Goal: Check status: Check status

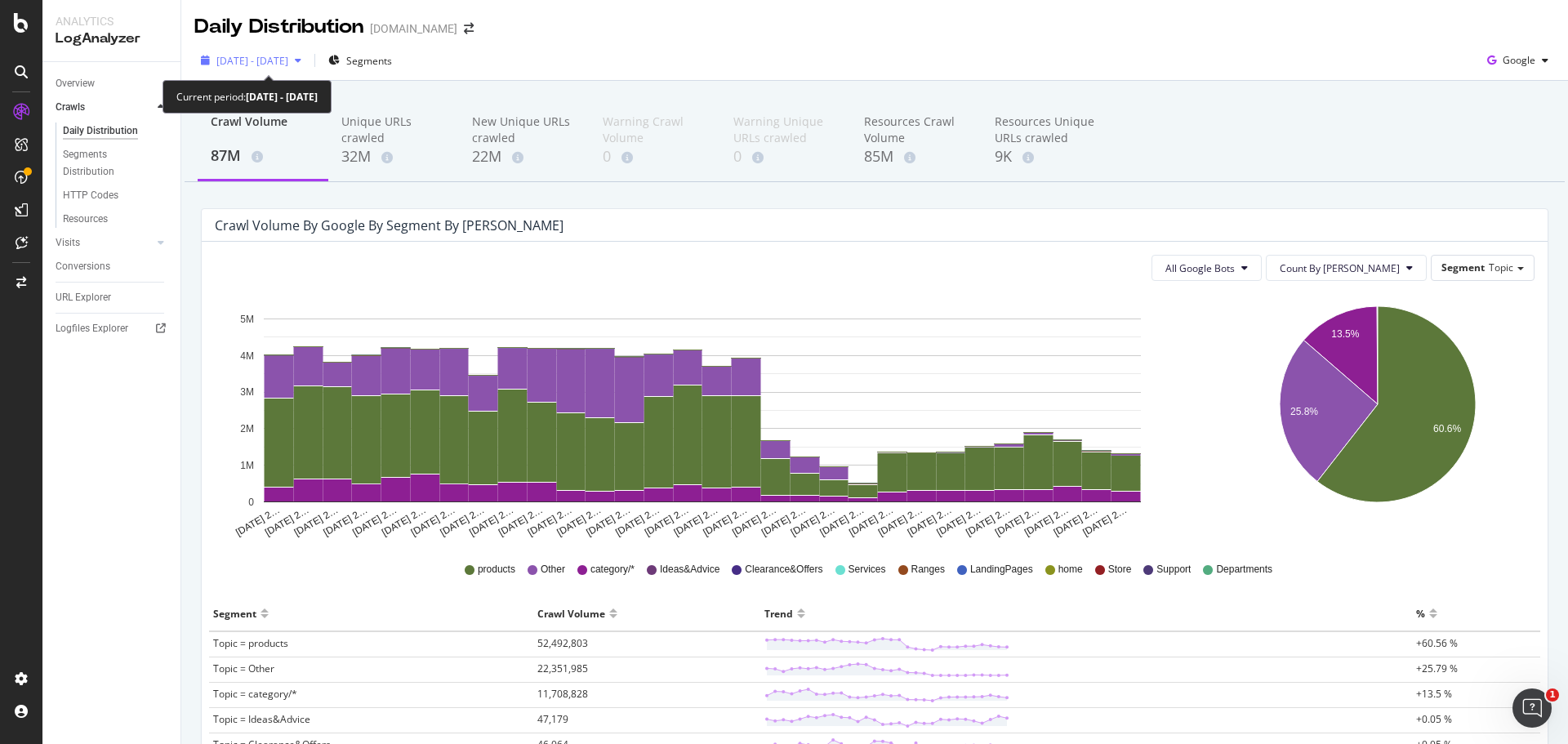
click at [288, 60] on span "[DATE] - [DATE]" at bounding box center [252, 61] width 71 height 14
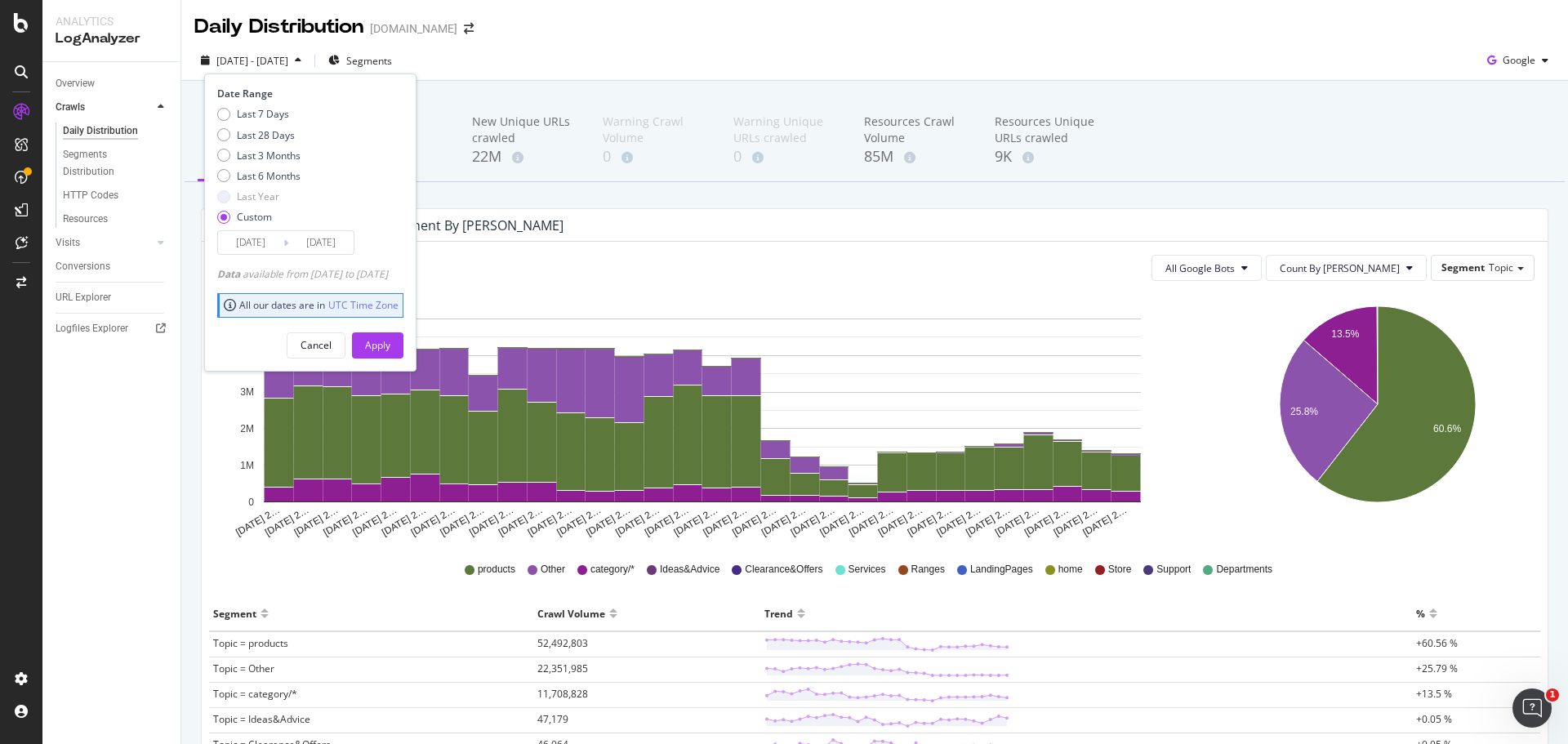
click at [317, 253] on input "[DATE]" at bounding box center [320, 242] width 66 height 23
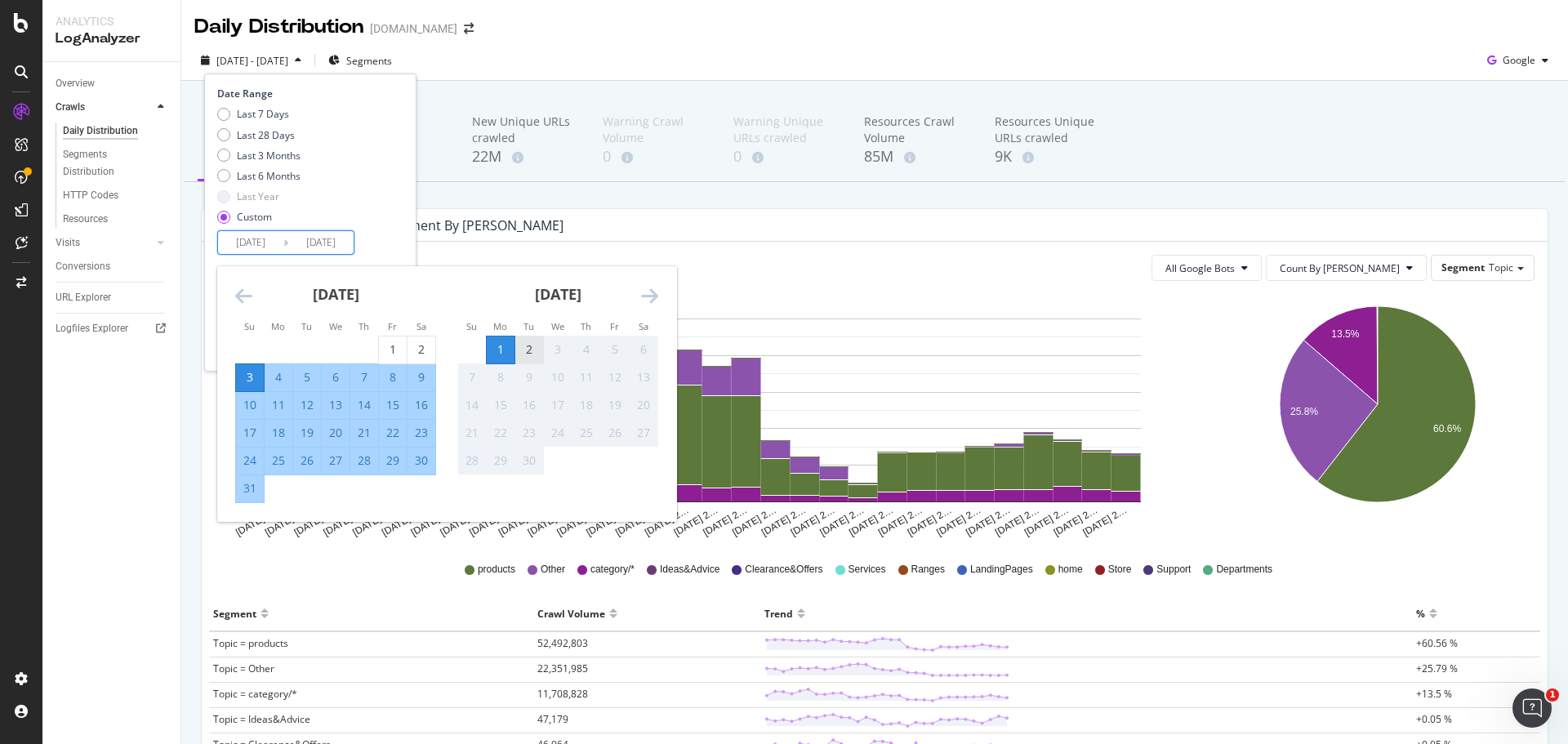
click at [527, 349] on div "2" at bounding box center [529, 349] width 27 height 17
type input "[DATE]"
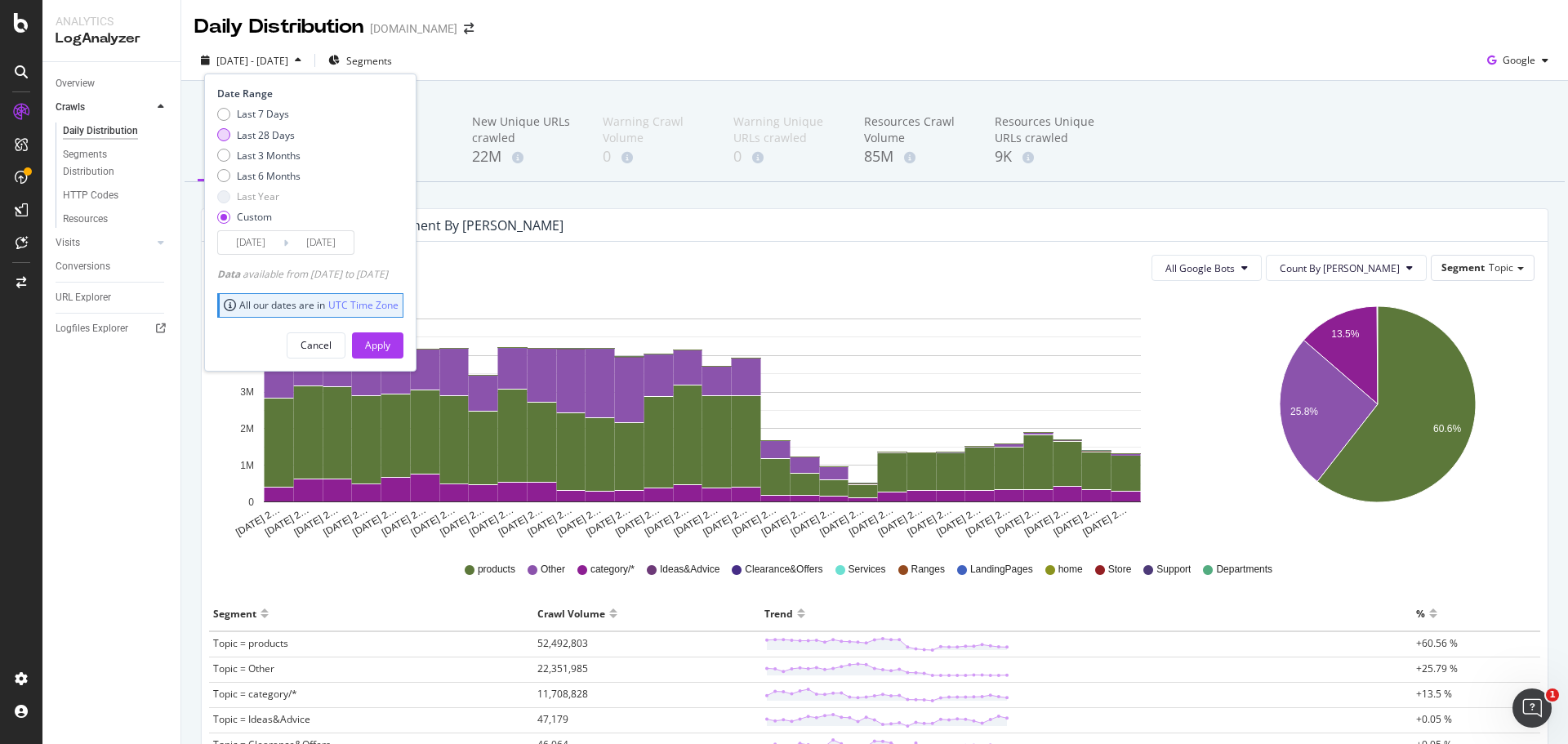
click at [258, 137] on div "Last 28 Days" at bounding box center [265, 135] width 58 height 14
type input "[DATE]"
click at [391, 340] on div "Apply" at bounding box center [378, 345] width 25 height 14
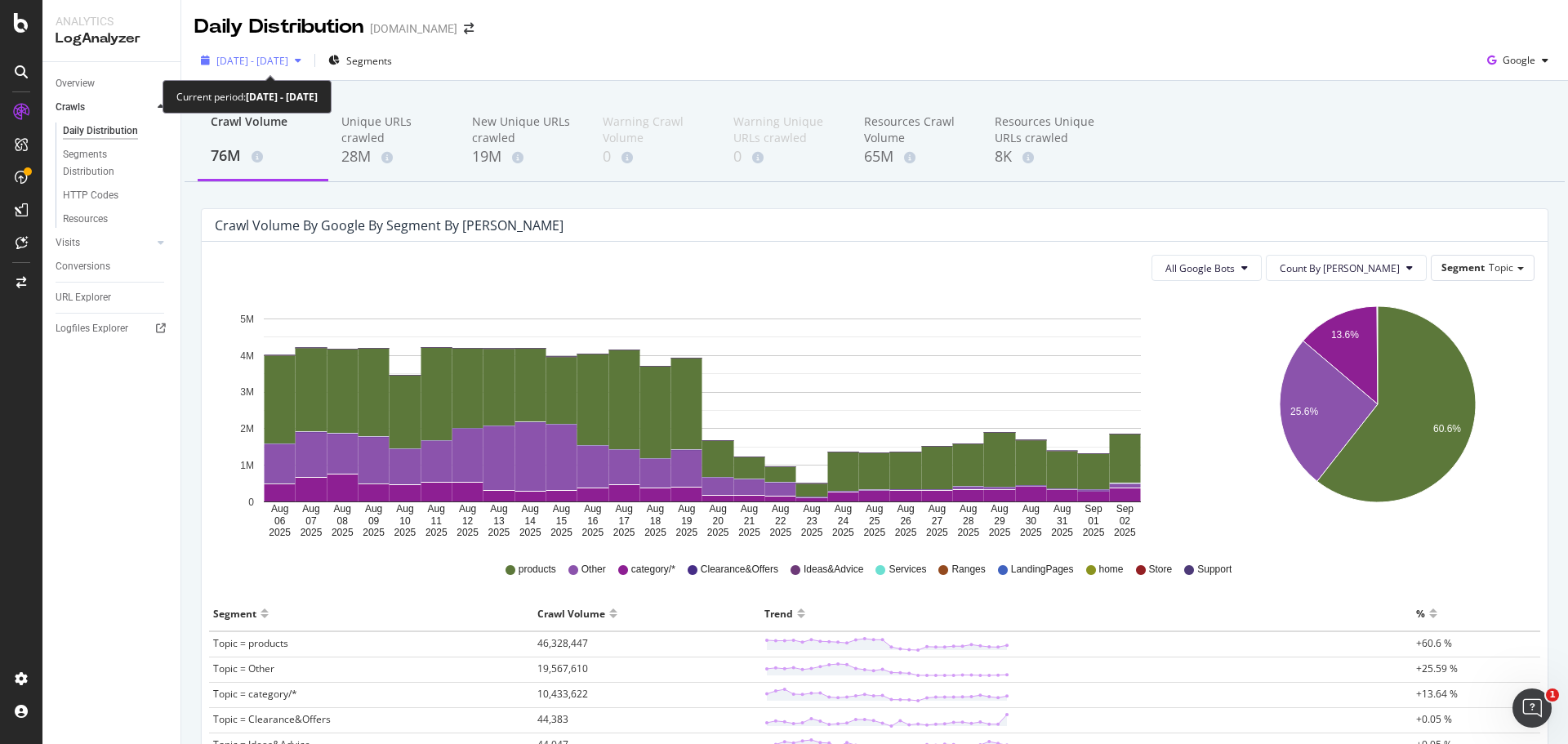
click at [253, 52] on div "[DATE] - [DATE]" at bounding box center [252, 60] width 114 height 24
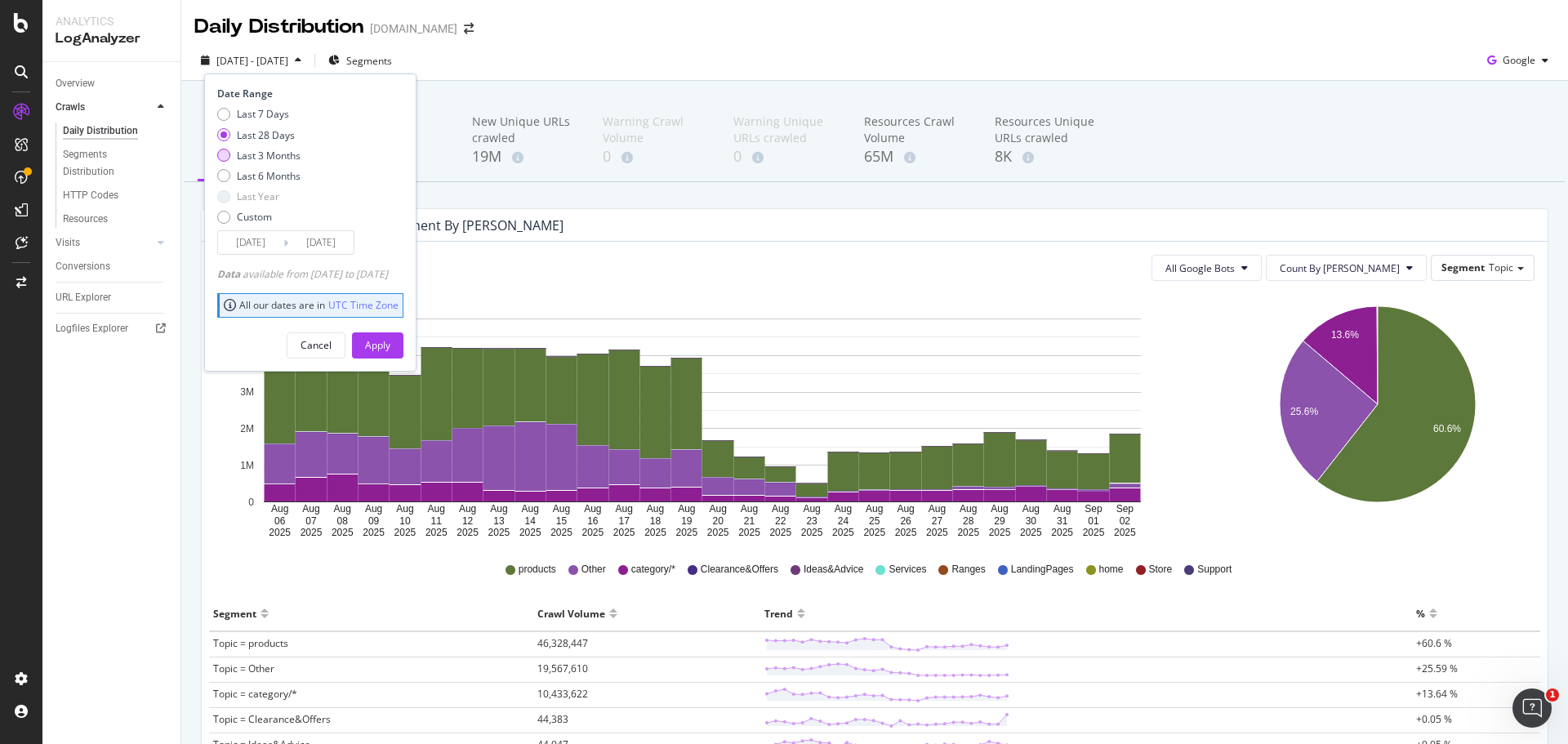
click at [263, 155] on div "Last 3 Months" at bounding box center [268, 156] width 64 height 14
type input "[DATE]"
click at [391, 353] on div "Apply" at bounding box center [378, 345] width 25 height 24
